Goal: Task Accomplishment & Management: Complete application form

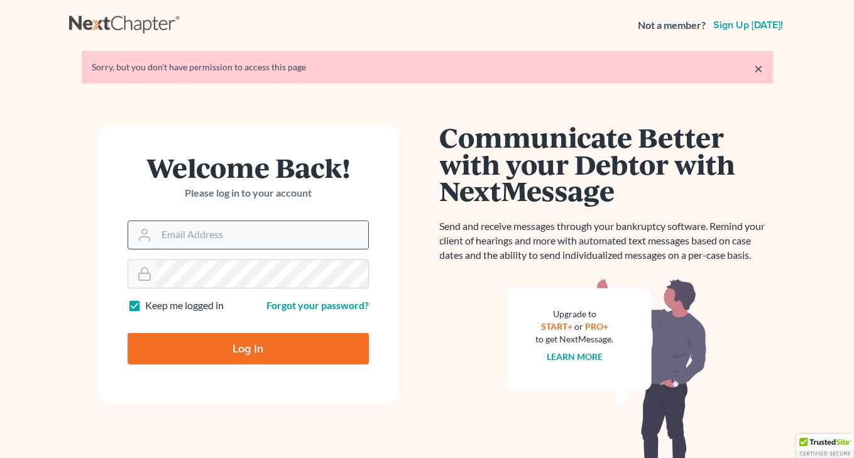
click at [203, 237] on input "Email Address" at bounding box center [263, 235] width 212 height 28
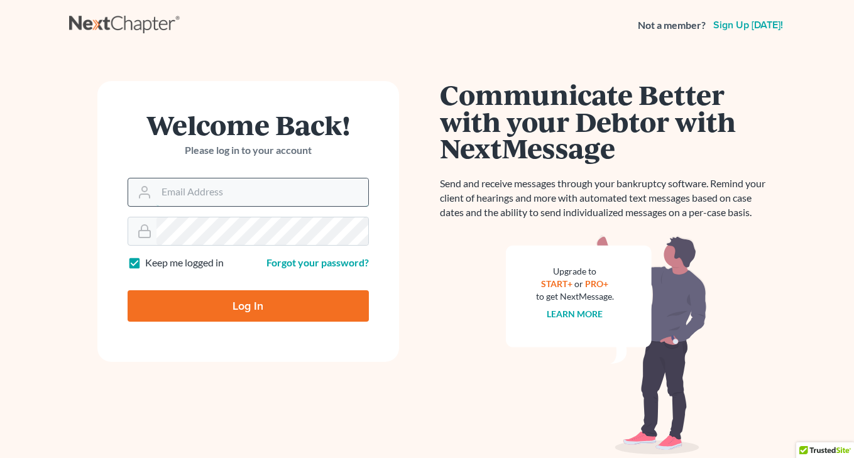
click at [234, 187] on input "Email Address" at bounding box center [263, 193] width 212 height 28
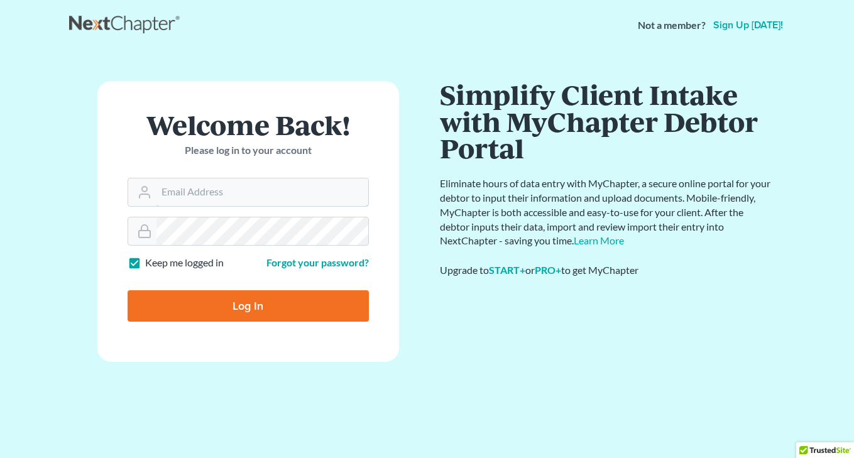
type input "[EMAIL_ADDRESS][DOMAIN_NAME]"
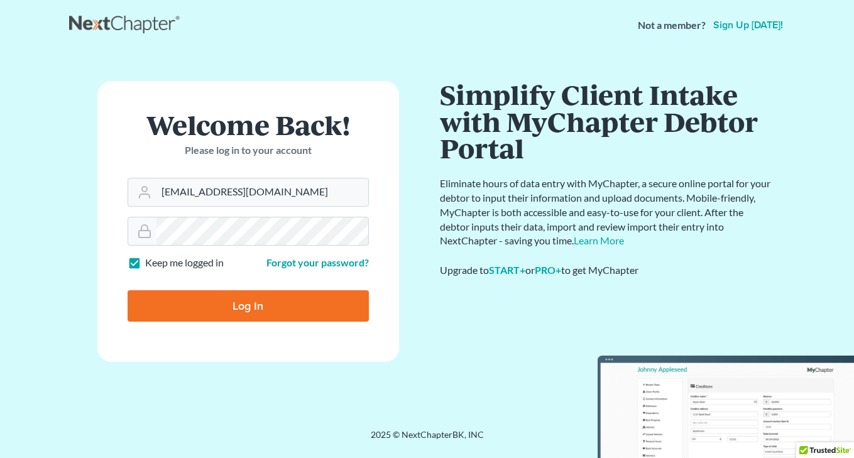
click at [245, 298] on input "Log In" at bounding box center [248, 305] width 241 height 31
type input "Thinking..."
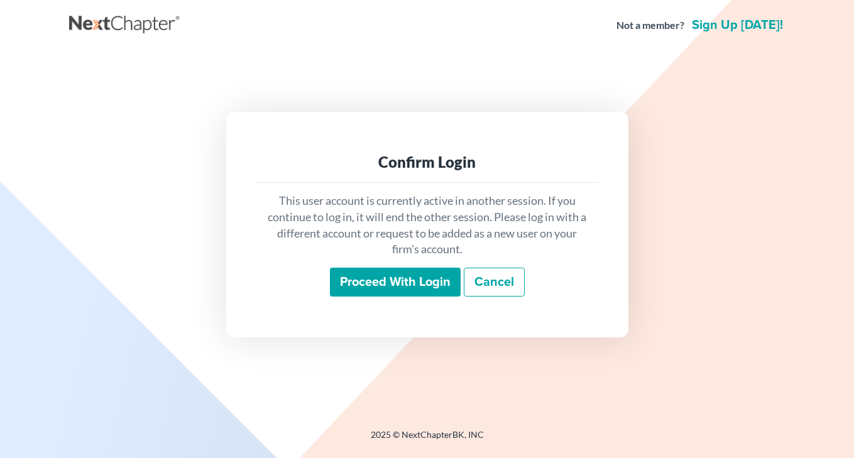
click at [396, 277] on input "Proceed with login" at bounding box center [395, 282] width 131 height 29
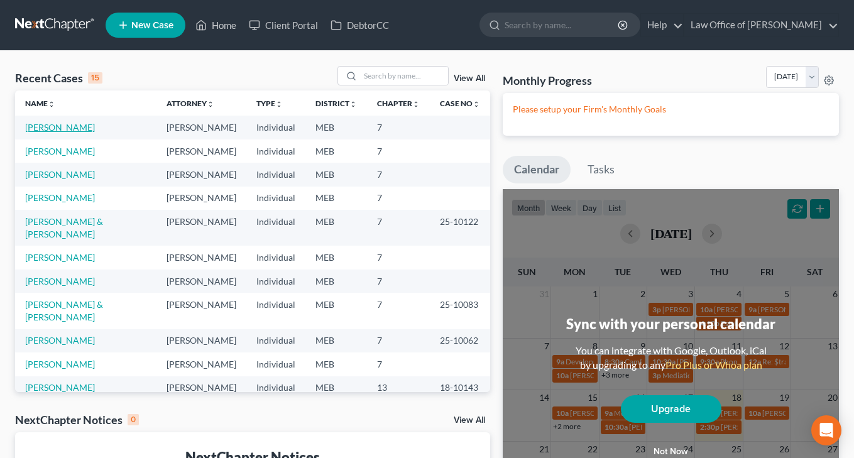
click at [52, 130] on link "[PERSON_NAME]" at bounding box center [60, 127] width 70 height 11
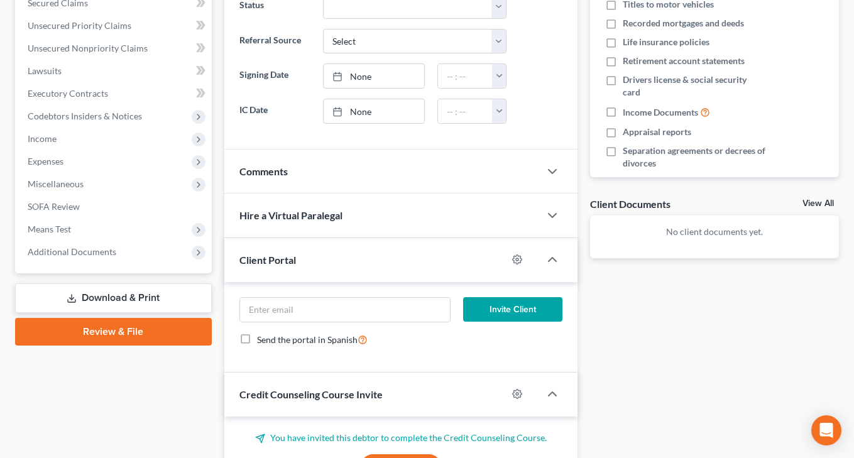
scroll to position [279, 0]
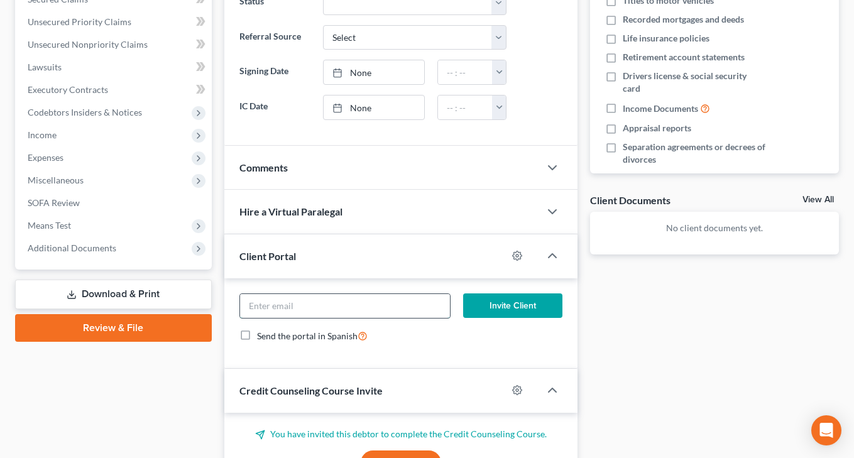
click at [326, 304] on input "email" at bounding box center [345, 306] width 210 height 24
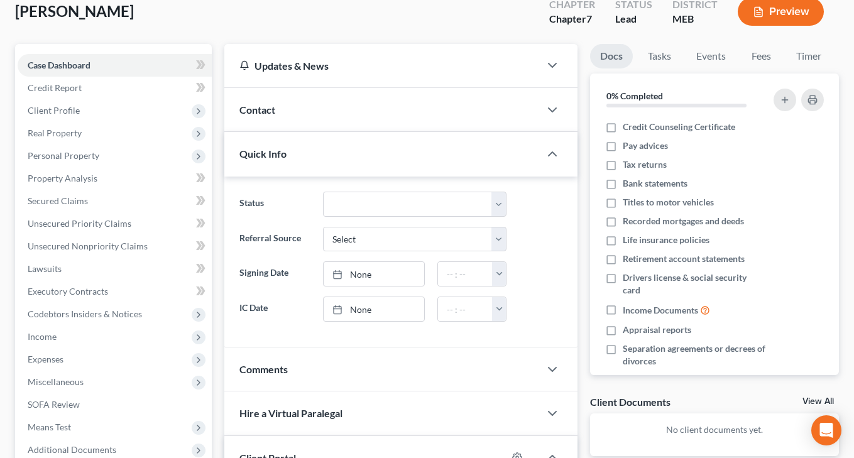
scroll to position [0, 0]
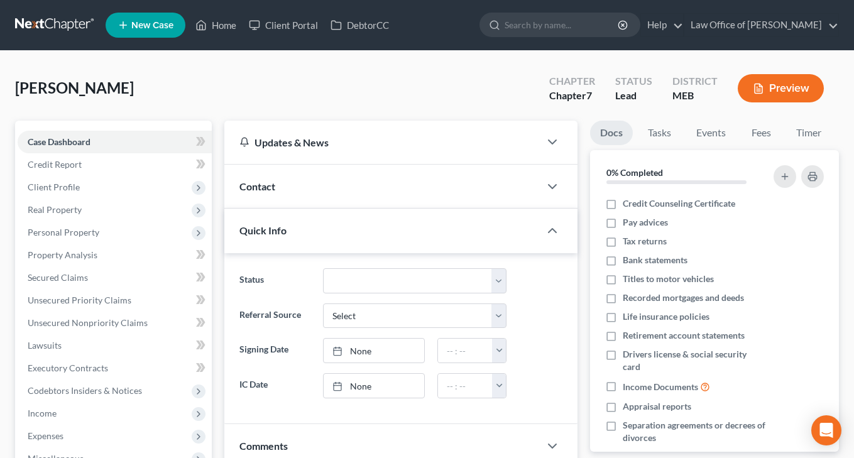
click at [311, 177] on div "Contact" at bounding box center [382, 186] width 316 height 43
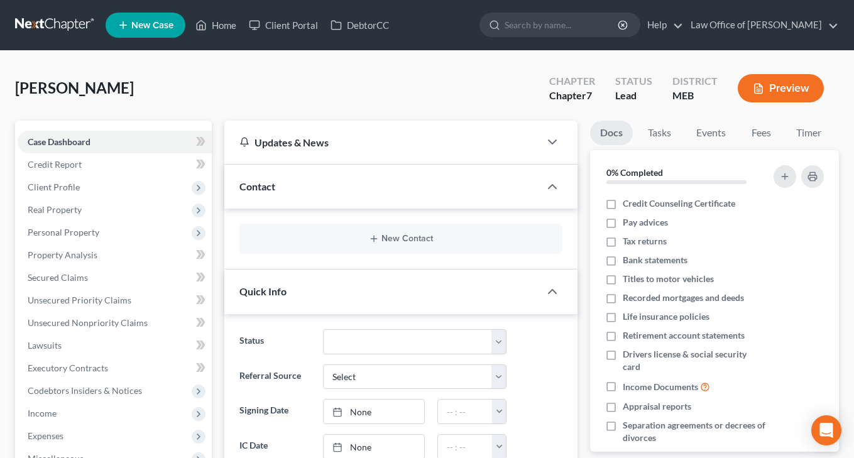
click at [421, 182] on div "Contact" at bounding box center [382, 186] width 316 height 43
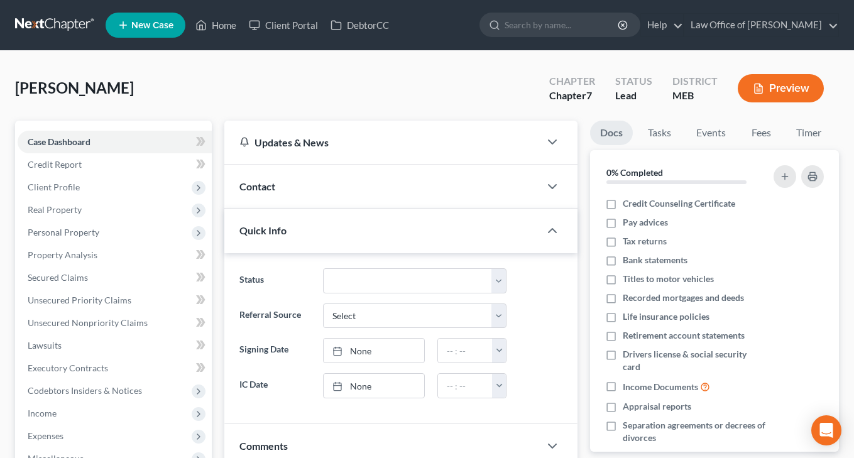
click at [421, 183] on div "Contact" at bounding box center [382, 186] width 316 height 43
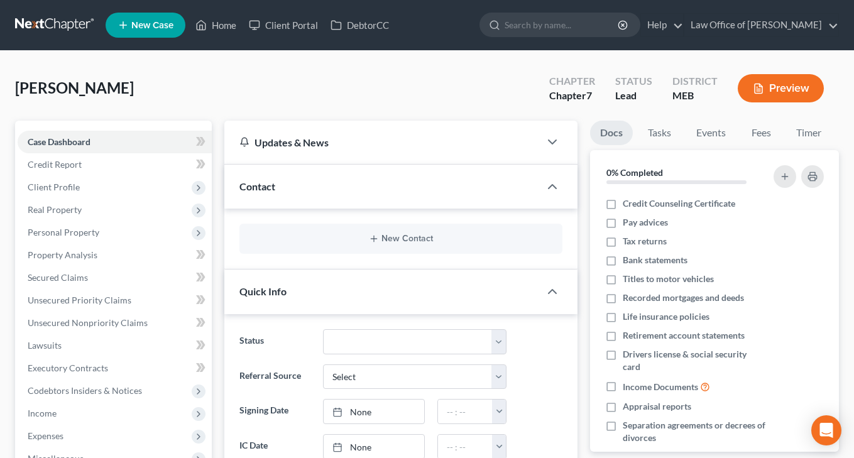
click at [382, 247] on div "New Contact" at bounding box center [401, 239] width 323 height 30
click at [382, 246] on div "New Contact" at bounding box center [401, 239] width 323 height 30
click at [386, 236] on button "New Contact" at bounding box center [401, 239] width 303 height 10
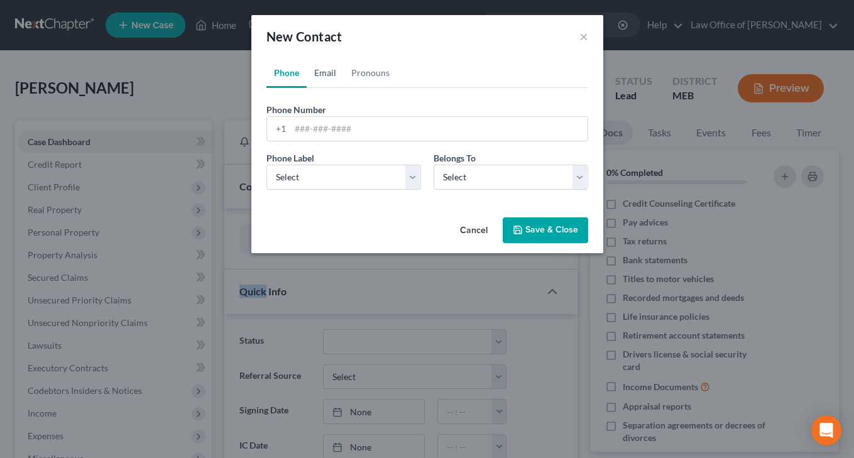
click at [331, 84] on link "Email" at bounding box center [325, 73] width 37 height 30
click at [332, 141] on form "Email Address Email Label Select Home Work Other Belongs To * Select Client Oth…" at bounding box center [428, 151] width 322 height 97
click at [332, 132] on input "email" at bounding box center [438, 129] width 297 height 24
paste input "[EMAIL_ADDRESS][DOMAIN_NAME]"
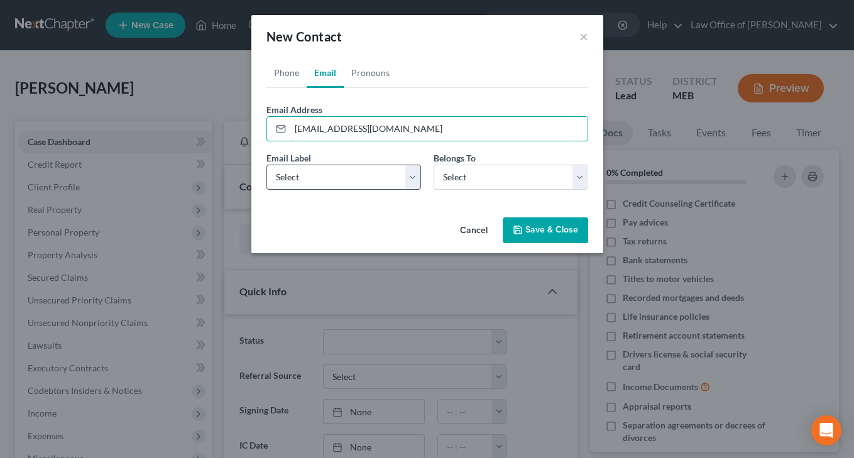
type input "[EMAIL_ADDRESS][DOMAIN_NAME]"
click at [421, 183] on select "Select Home Work Other" at bounding box center [344, 177] width 155 height 25
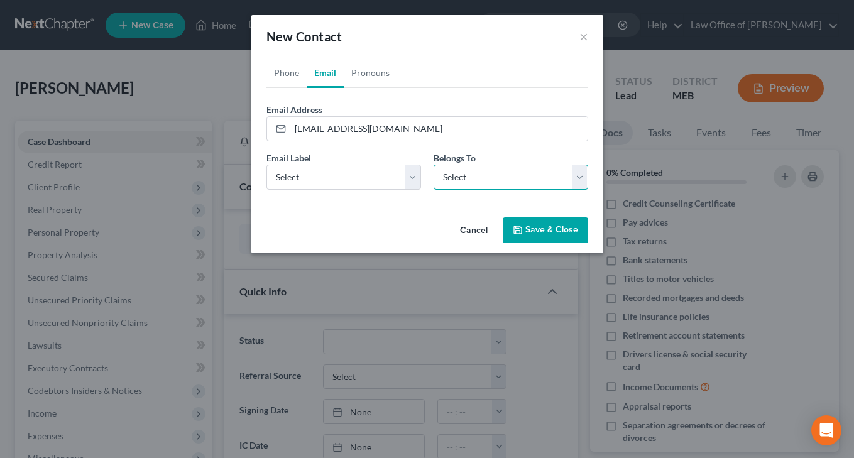
click at [451, 182] on select "Select Client Other" at bounding box center [511, 177] width 155 height 25
select select "0"
click at [434, 165] on select "Select Client Other" at bounding box center [511, 177] width 155 height 25
click at [524, 225] on button "Save & Close" at bounding box center [545, 231] width 85 height 26
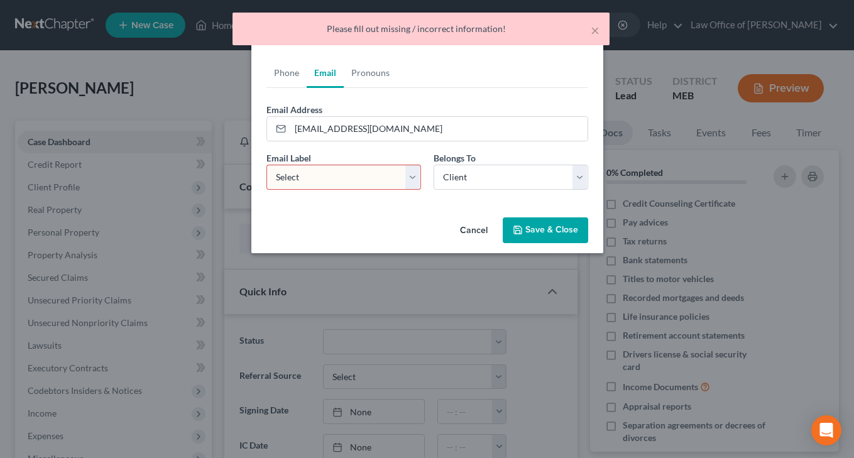
click at [357, 177] on select "Select Home Work Other" at bounding box center [344, 177] width 155 height 25
select select "0"
click at [267, 165] on select "Select Home Work Other" at bounding box center [344, 177] width 155 height 25
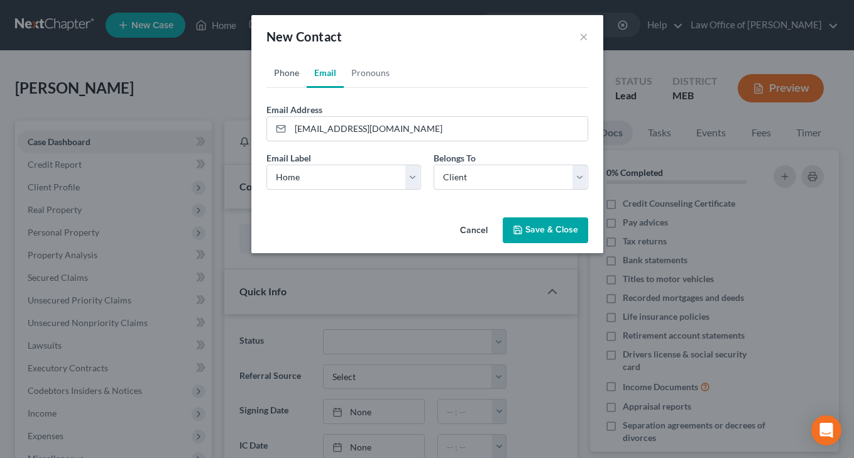
click at [285, 75] on link "Phone" at bounding box center [287, 73] width 40 height 30
click at [326, 131] on input "tel" at bounding box center [438, 129] width 297 height 24
type input "2078316772"
click at [352, 173] on select "Select Mobile Home Work Other" at bounding box center [344, 177] width 155 height 25
select select "0"
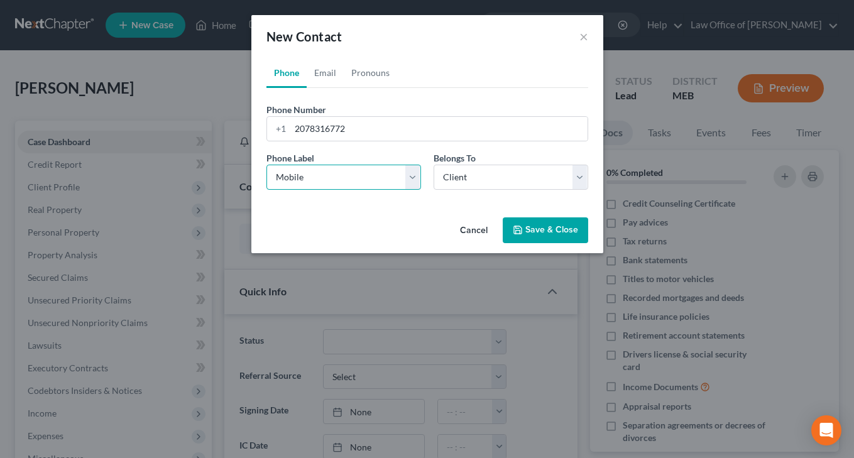
click at [267, 165] on select "Select Mobile Home Work Other" at bounding box center [344, 177] width 155 height 25
click at [466, 189] on select "Select Client Other" at bounding box center [511, 177] width 155 height 25
click at [434, 165] on select "Select Client Other" at bounding box center [511, 177] width 155 height 25
click at [535, 240] on button "Save & Close" at bounding box center [545, 231] width 85 height 26
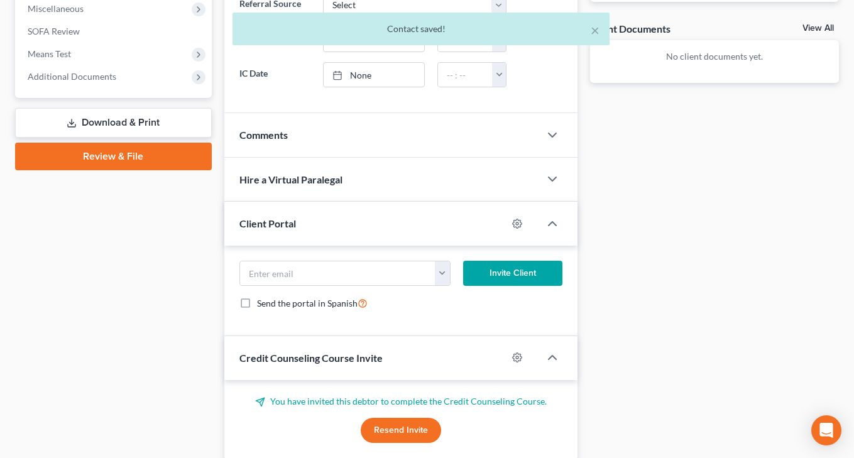
scroll to position [451, 0]
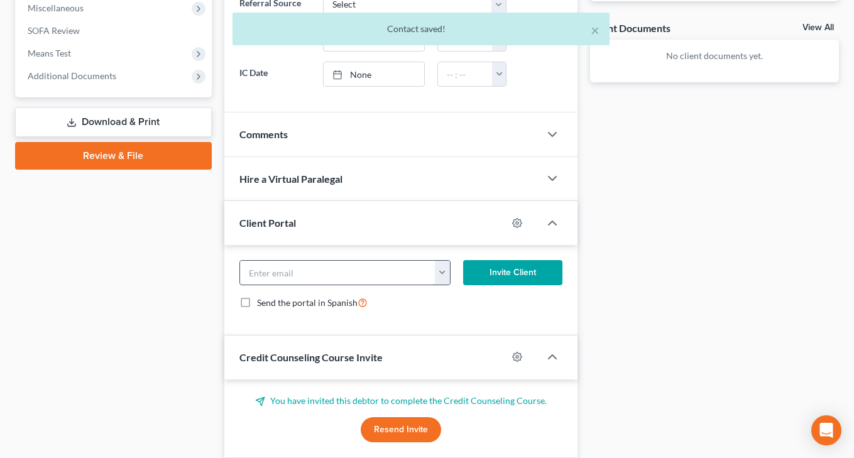
click at [366, 277] on input "email" at bounding box center [338, 273] width 196 height 24
paste input "[EMAIL_ADDRESS][DOMAIN_NAME]"
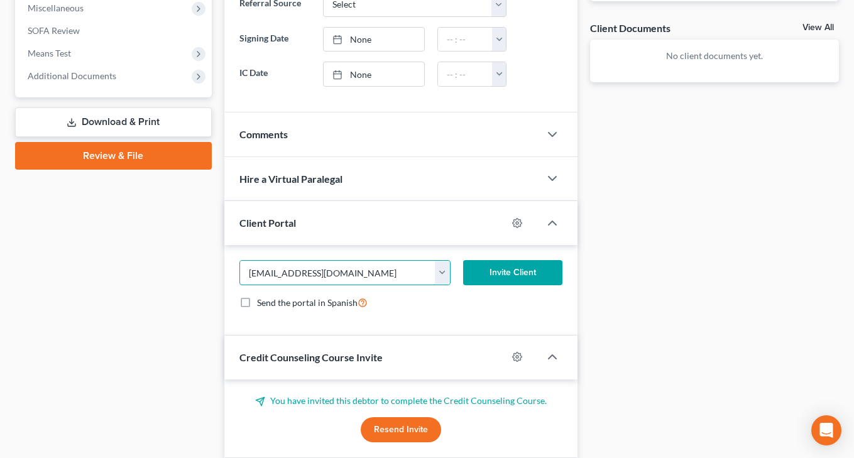
type input "[EMAIL_ADDRESS][DOMAIN_NAME]"
click at [507, 272] on button "Invite Client" at bounding box center [512, 272] width 99 height 25
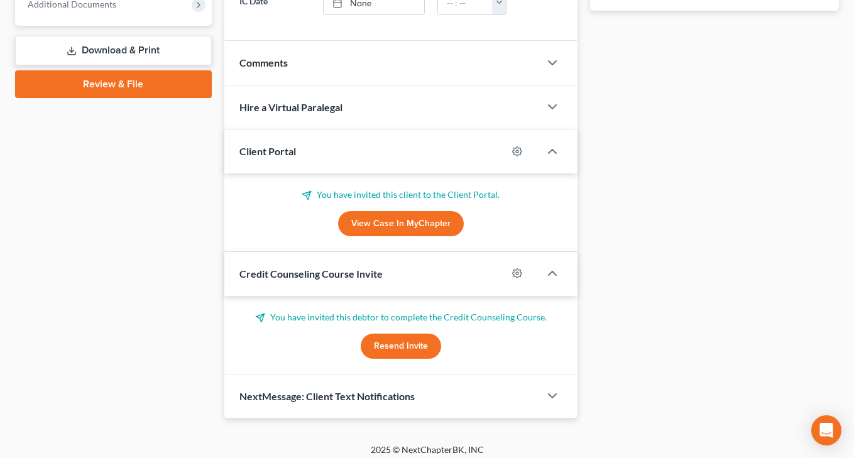
scroll to position [524, 0]
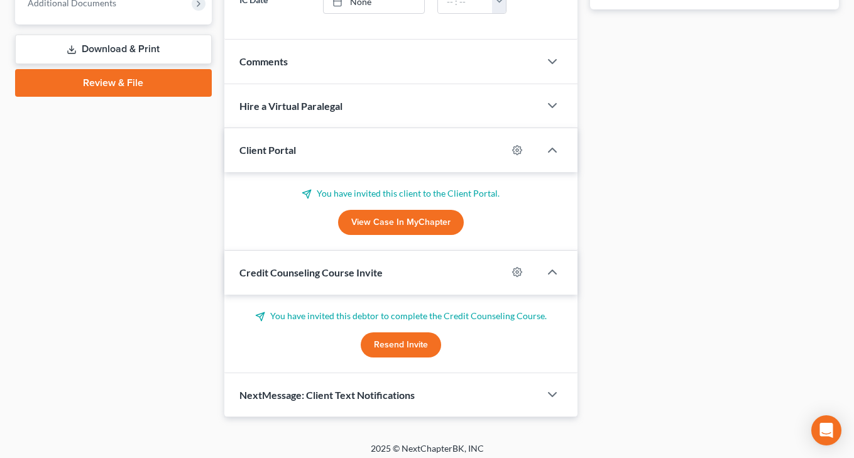
click at [409, 343] on button "Resend Invite" at bounding box center [401, 345] width 80 height 25
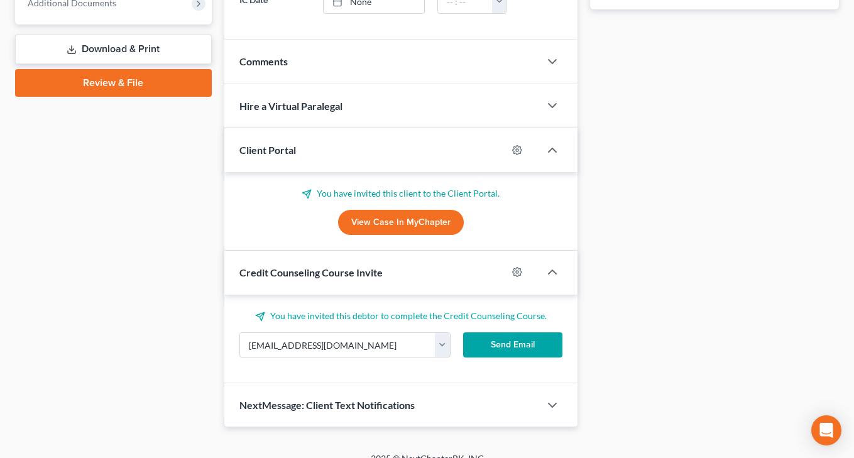
click at [502, 339] on button "Send Email" at bounding box center [512, 345] width 99 height 25
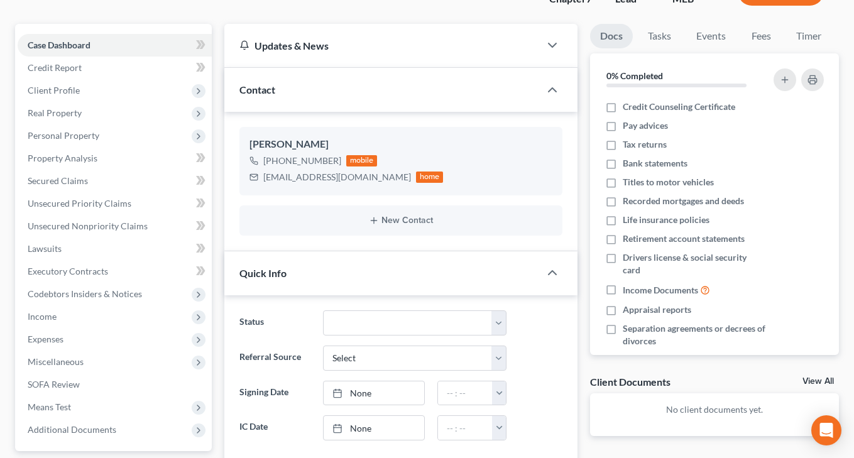
scroll to position [0, 0]
